Goal: Task Accomplishment & Management: Manage account settings

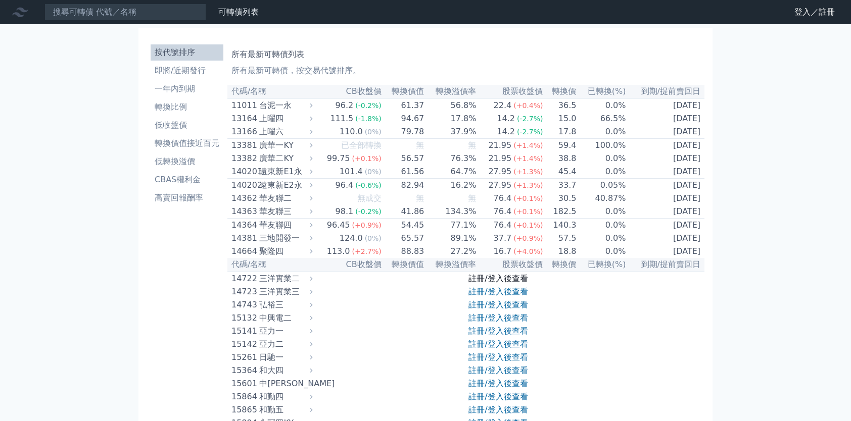
click at [504, 283] on link "註冊/登入後查看" at bounding box center [497, 279] width 59 height 10
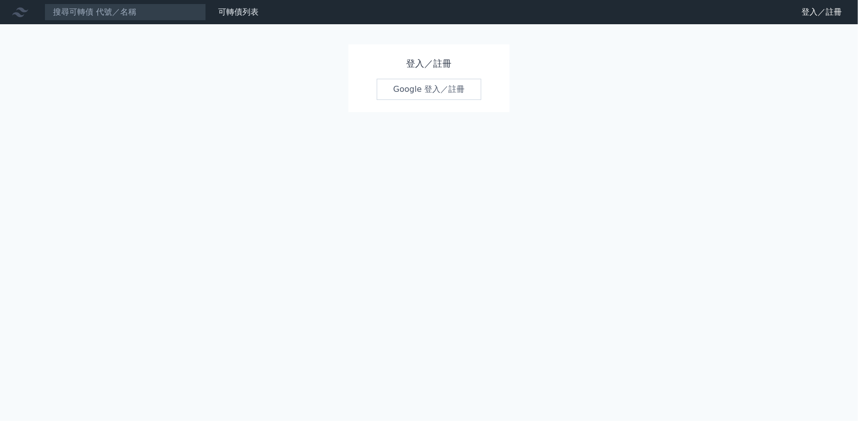
click at [407, 90] on link "Google 登入／註冊" at bounding box center [429, 89] width 105 height 21
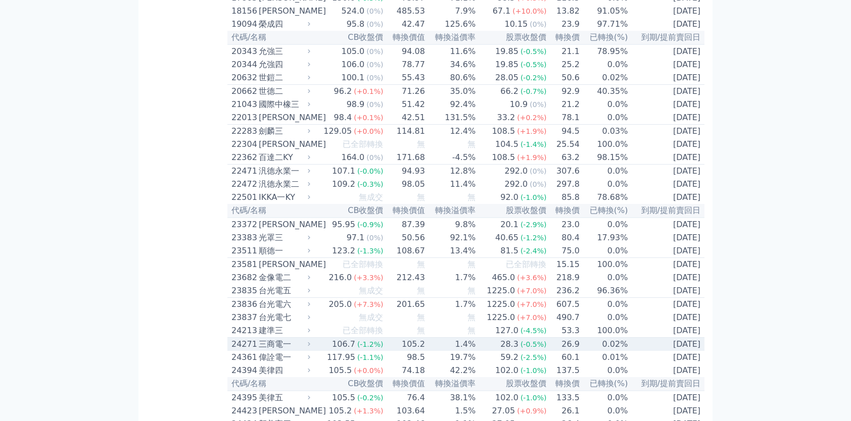
scroll to position [657, 0]
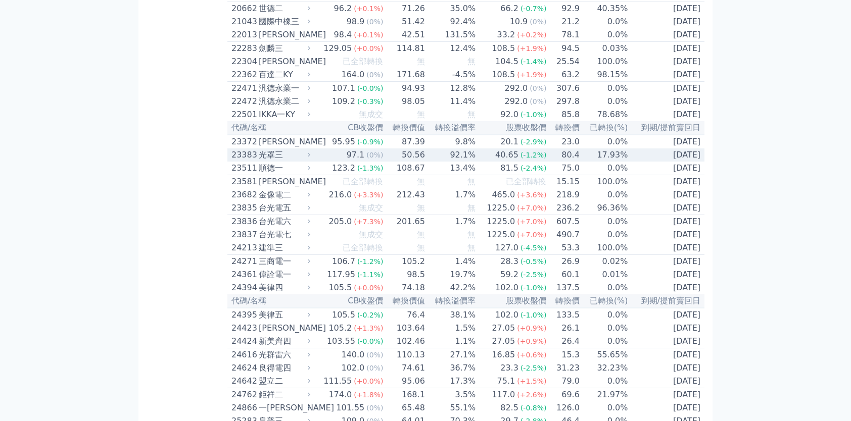
click at [262, 161] on div "光罩三" at bounding box center [283, 155] width 49 height 12
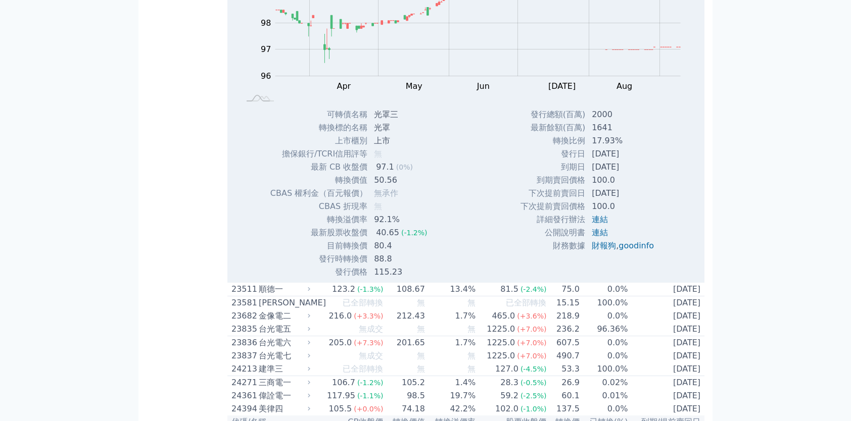
scroll to position [909, 0]
